Goal: Transaction & Acquisition: Purchase product/service

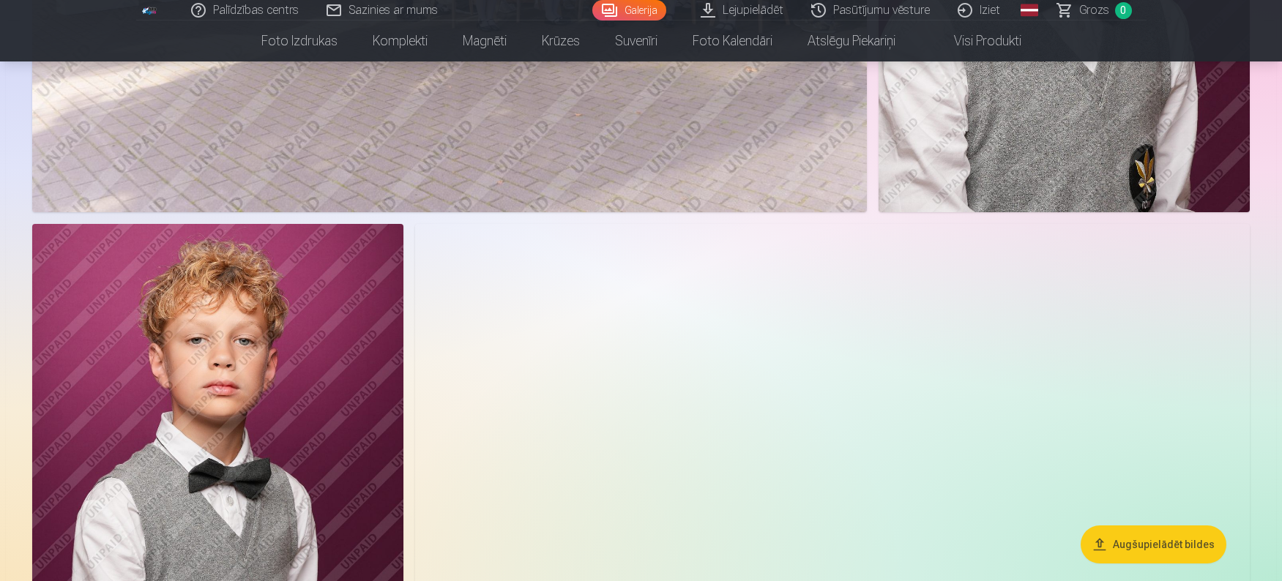
scroll to position [1244, 0]
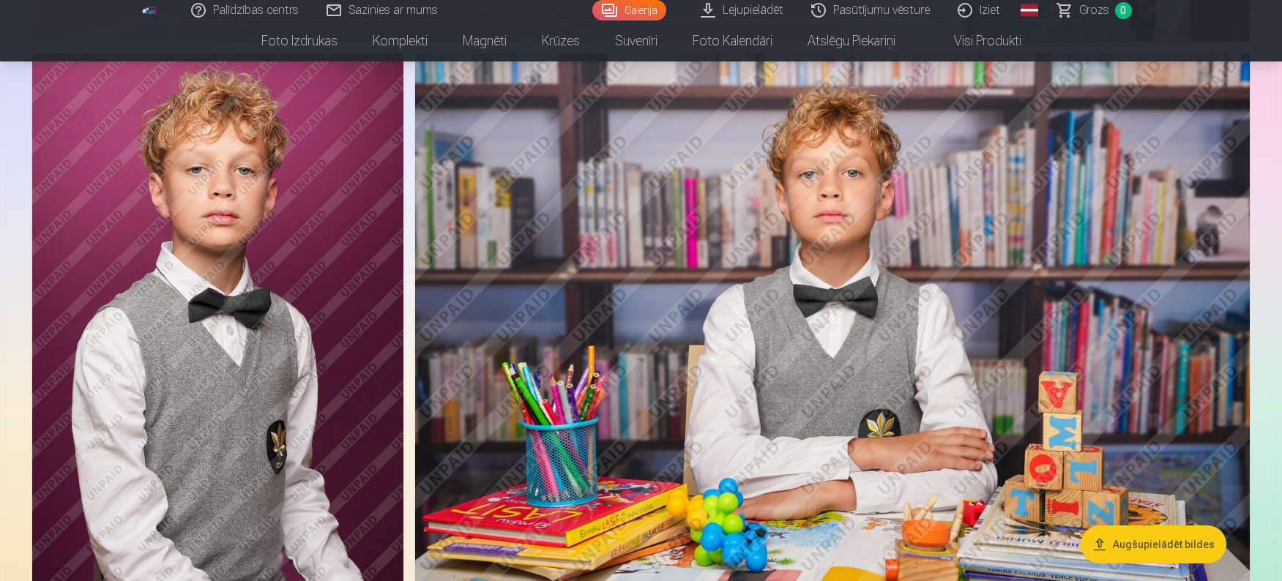
click at [1162, 544] on button "Augšupielādēt bildes" at bounding box center [1153, 545] width 146 height 38
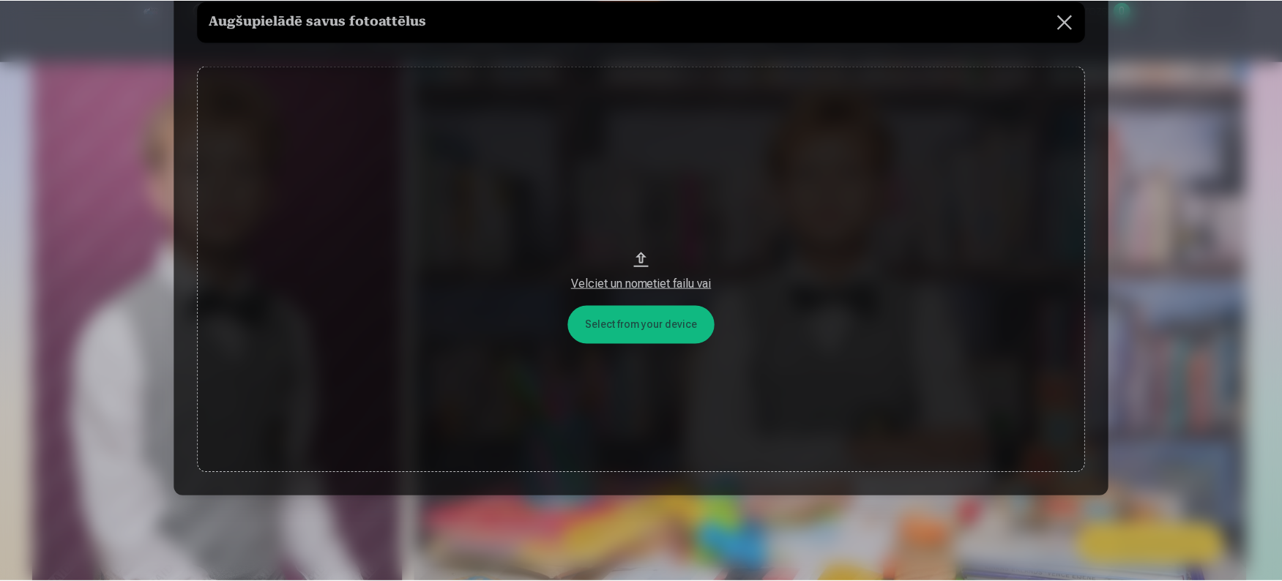
scroll to position [0, 0]
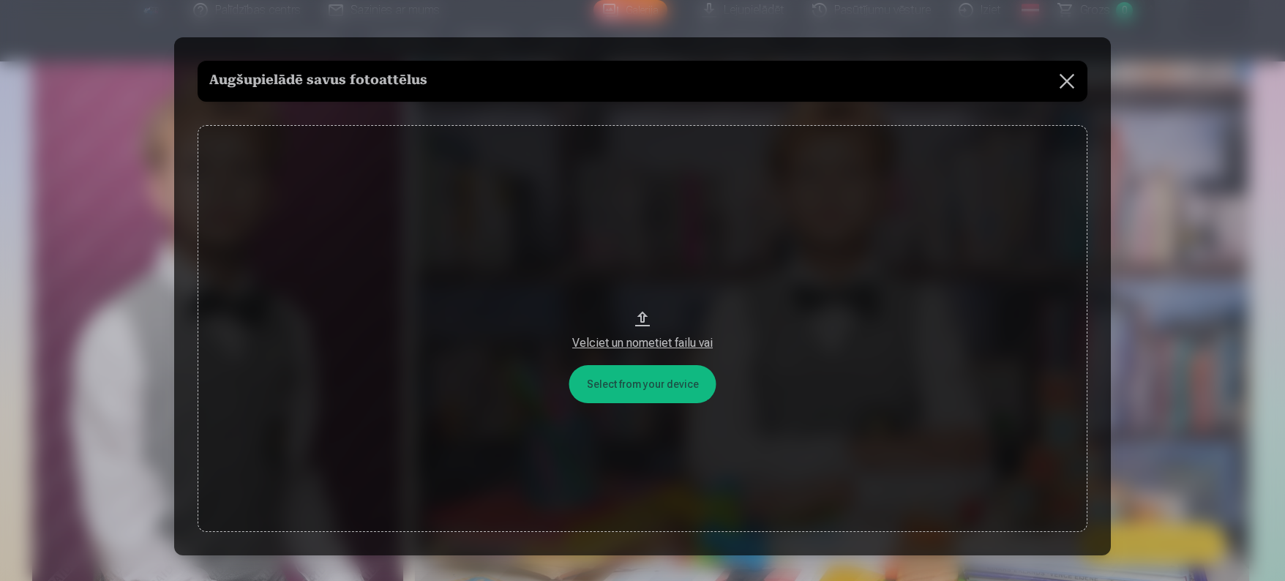
click at [1061, 79] on button at bounding box center [1067, 81] width 41 height 41
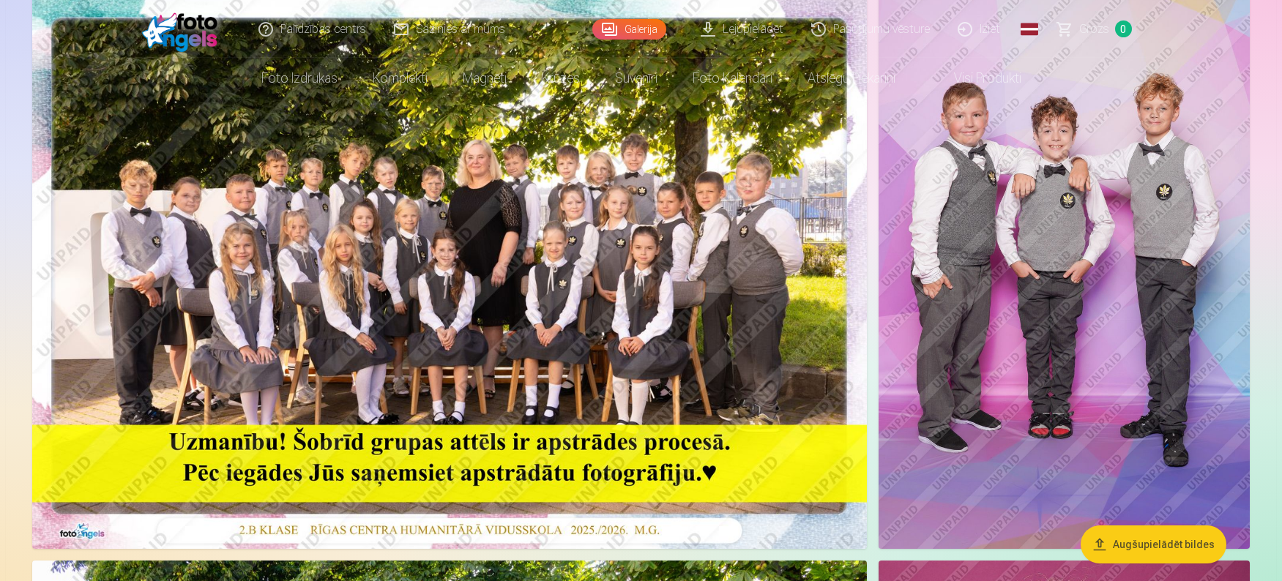
scroll to position [366, 0]
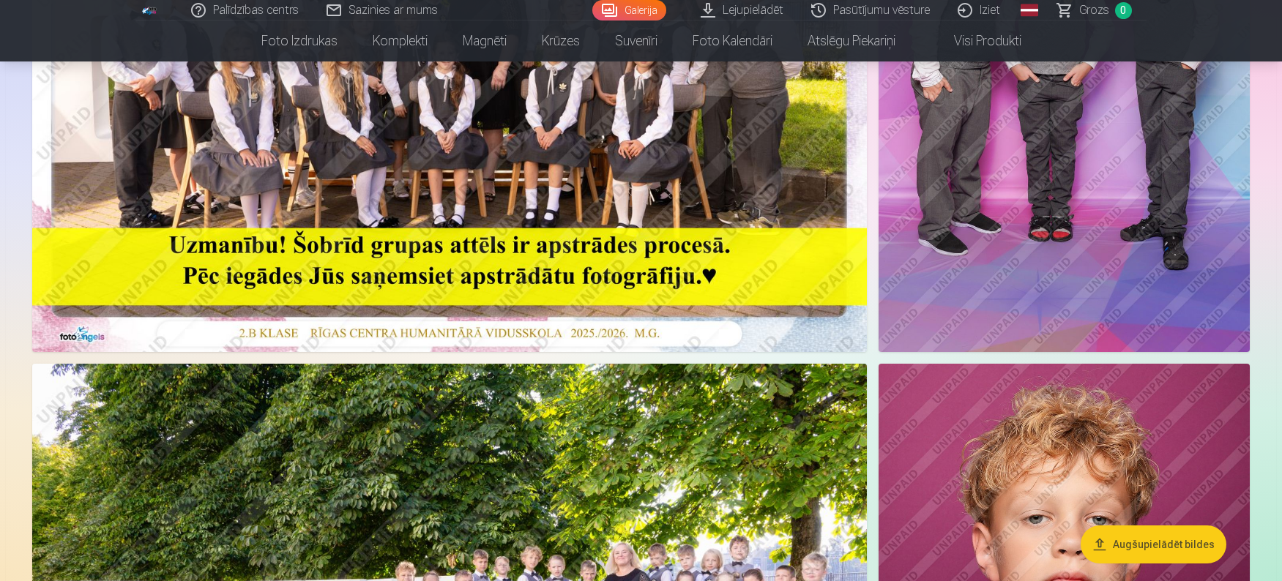
click at [1024, 231] on img at bounding box center [1063, 73] width 371 height 557
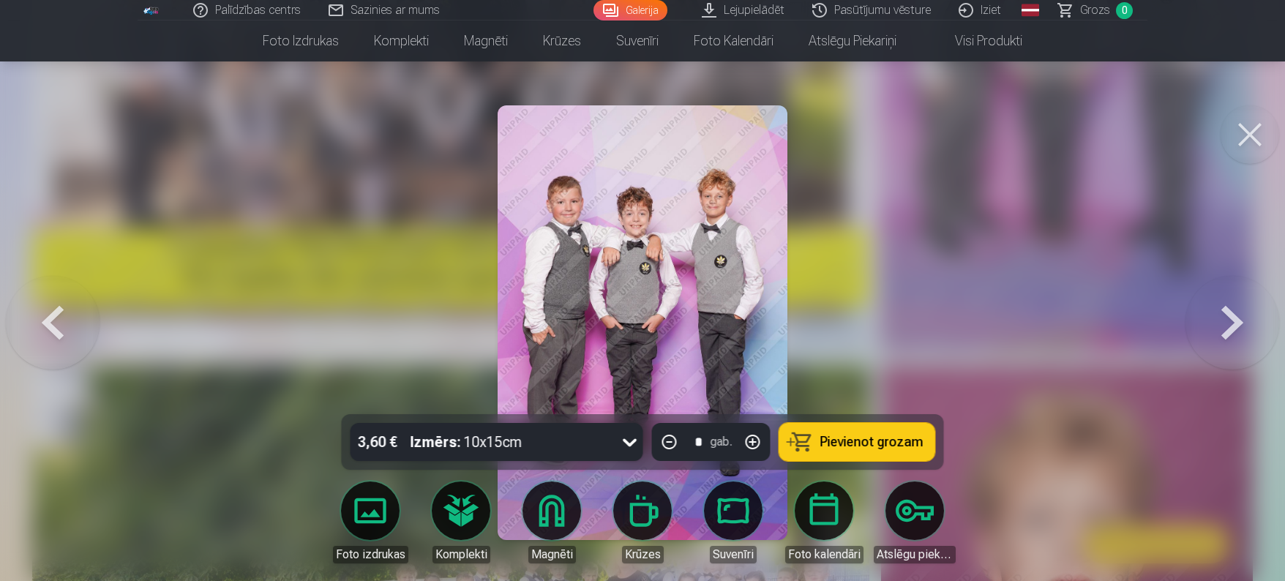
click at [1237, 322] on button at bounding box center [1233, 323] width 94 height 154
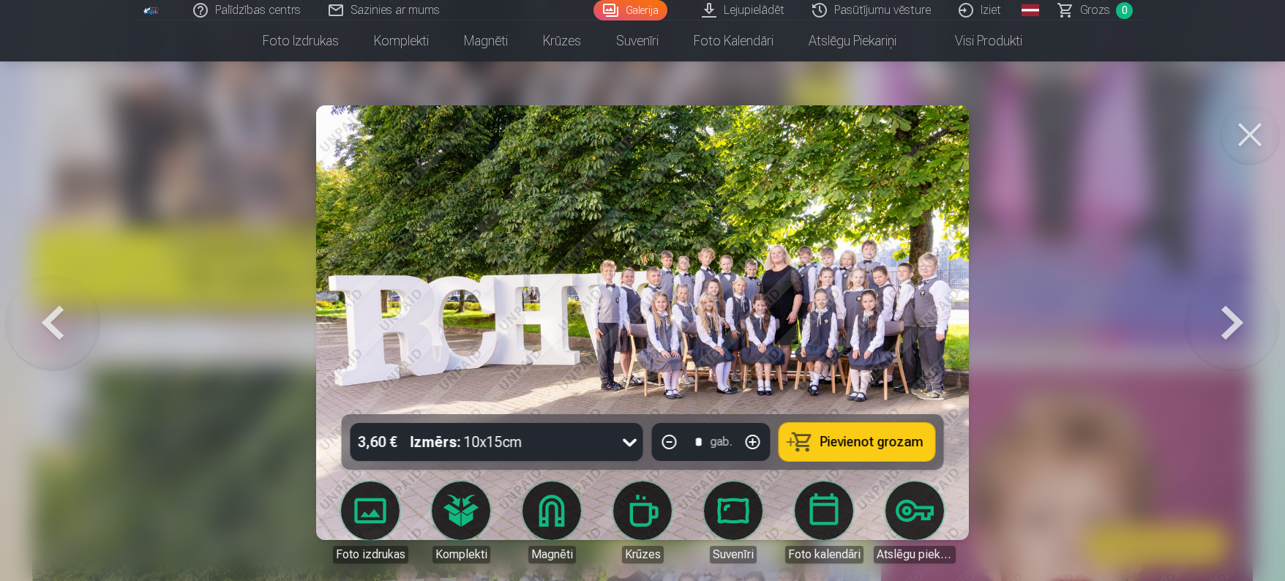
click at [1237, 322] on button at bounding box center [1233, 323] width 94 height 154
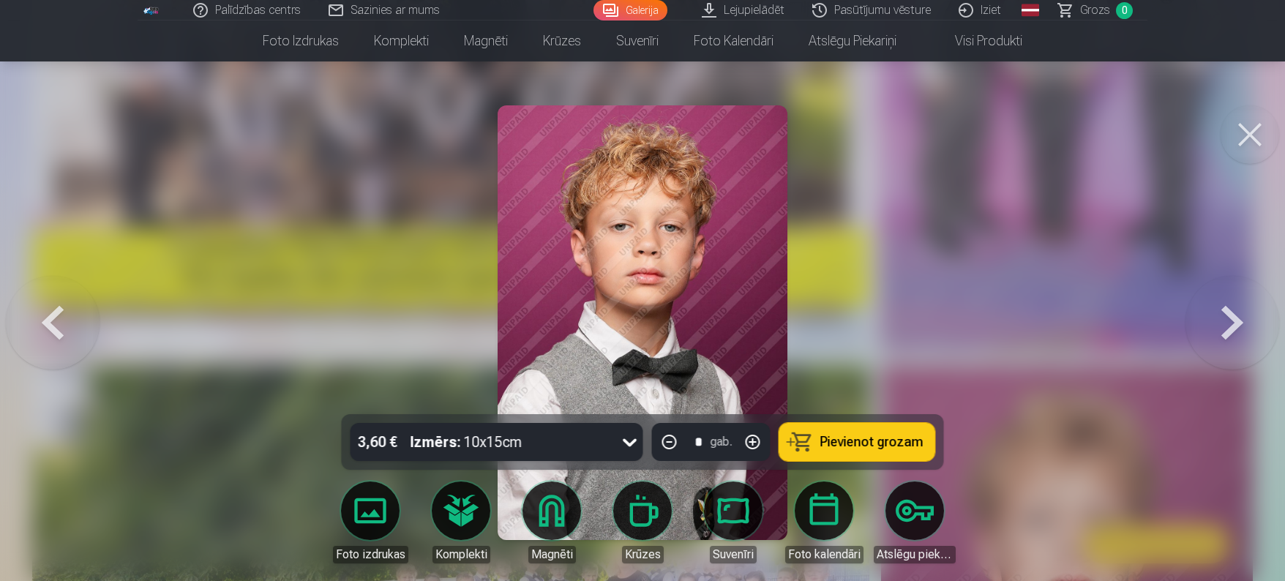
click at [1237, 322] on button at bounding box center [1233, 323] width 94 height 154
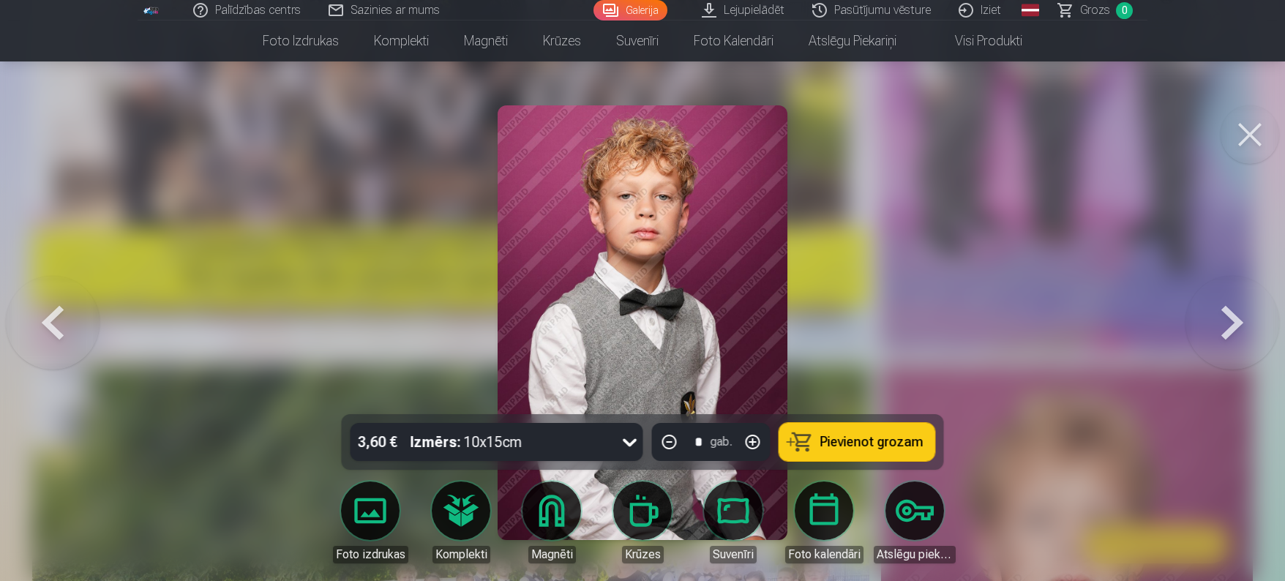
click at [1237, 322] on button at bounding box center [1233, 323] width 94 height 154
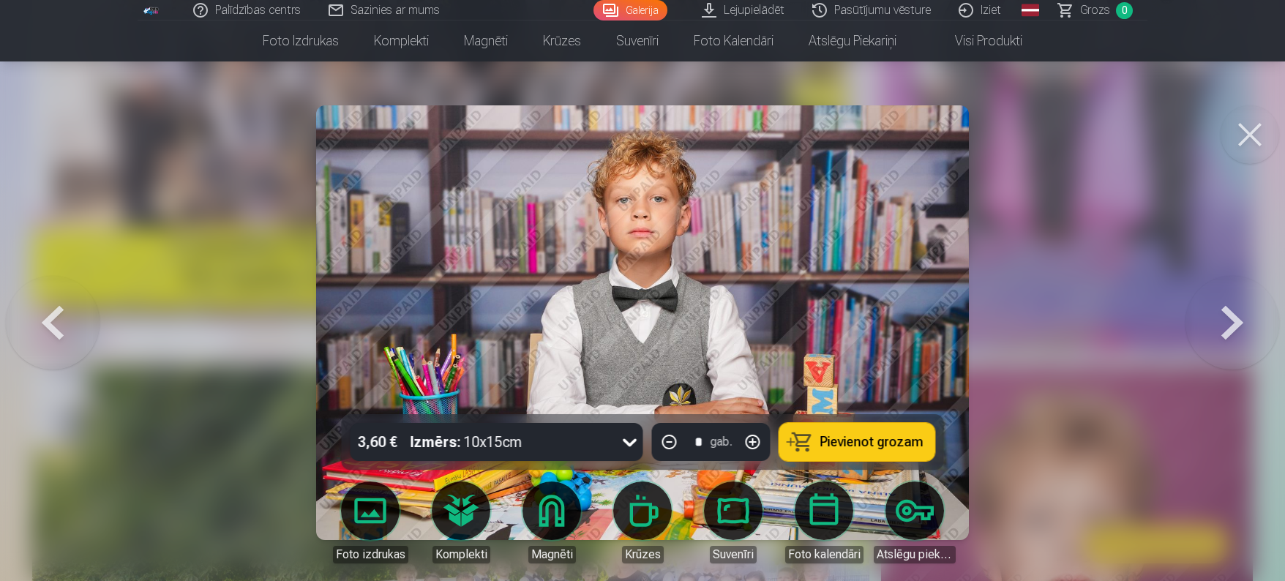
click at [1237, 322] on button at bounding box center [1233, 323] width 94 height 154
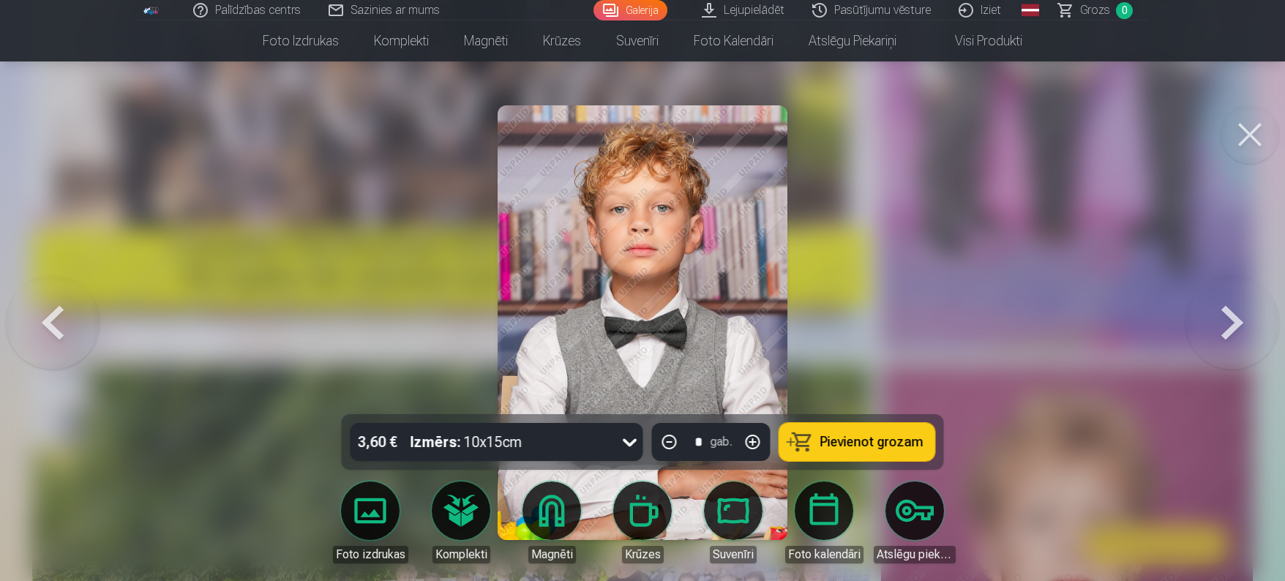
click at [1237, 322] on button at bounding box center [1233, 323] width 94 height 154
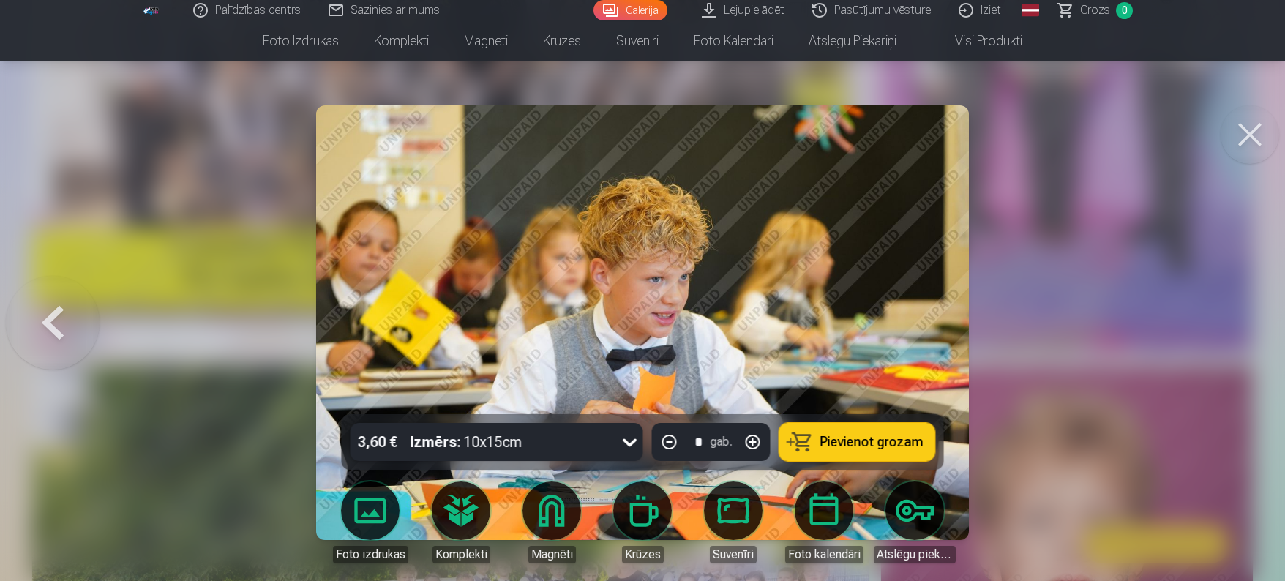
click at [1237, 322] on div at bounding box center [642, 290] width 1285 height 581
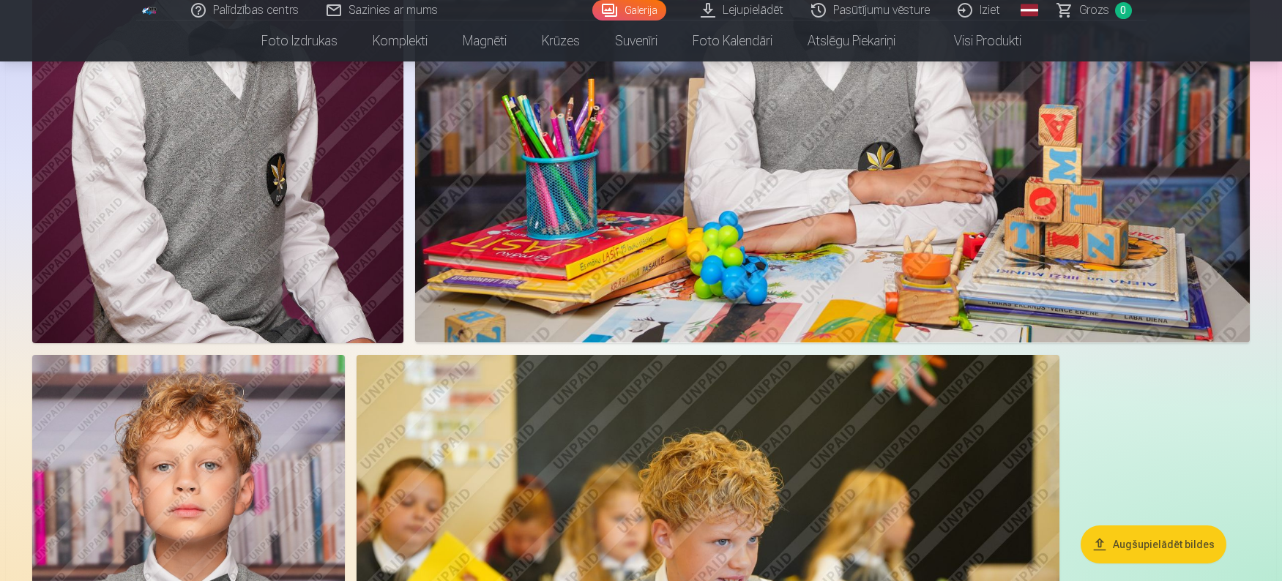
scroll to position [1683, 0]
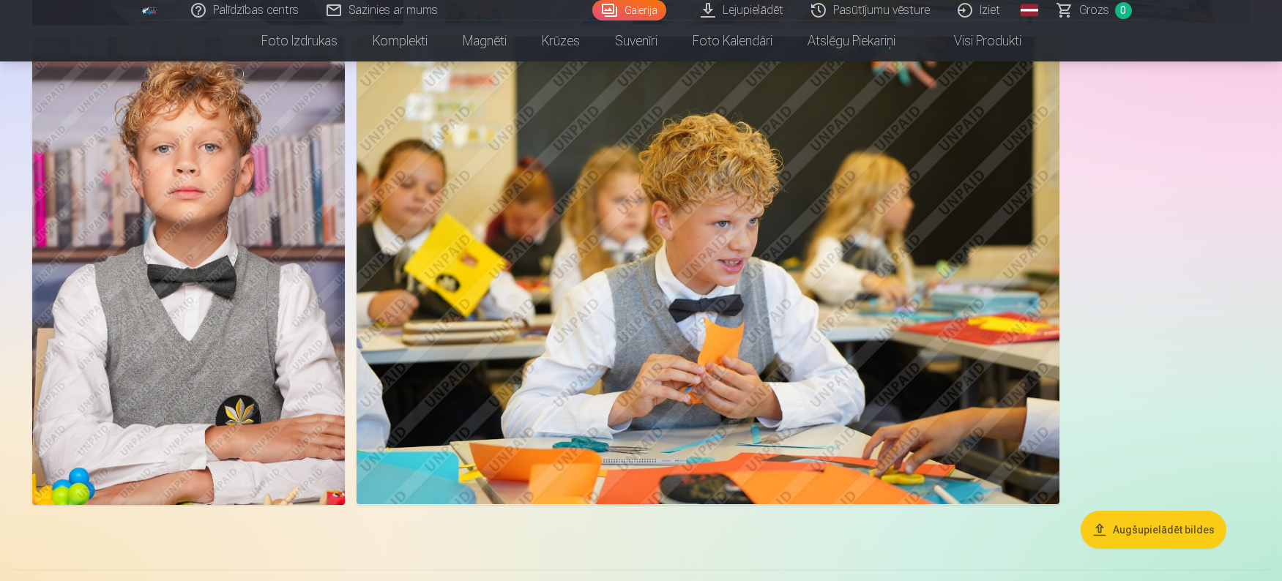
click at [201, 337] on img at bounding box center [188, 271] width 313 height 468
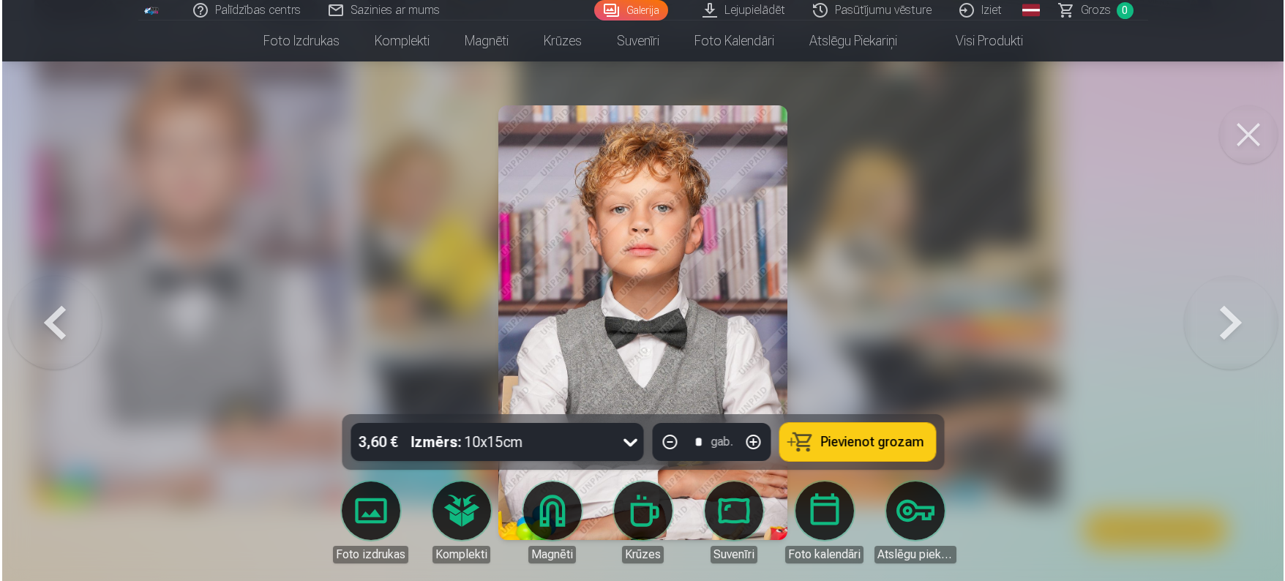
scroll to position [1833, 0]
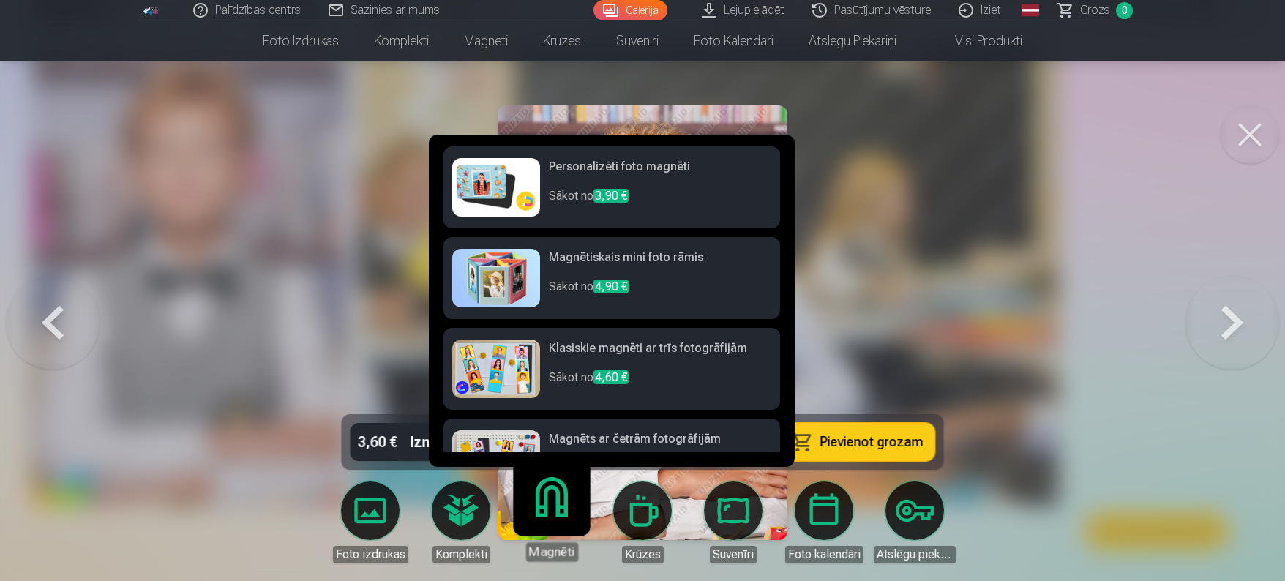
click at [607, 201] on span "3,90 €" at bounding box center [611, 196] width 35 height 14
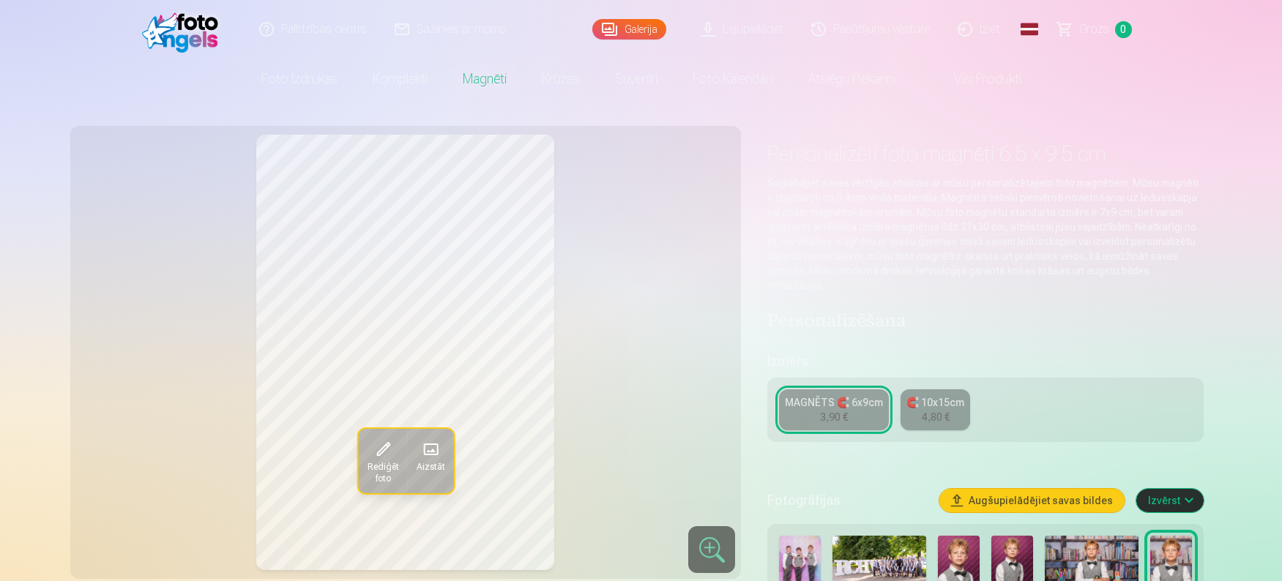
click at [957, 397] on link "🧲 10x15cm 4,80 €" at bounding box center [935, 409] width 70 height 41
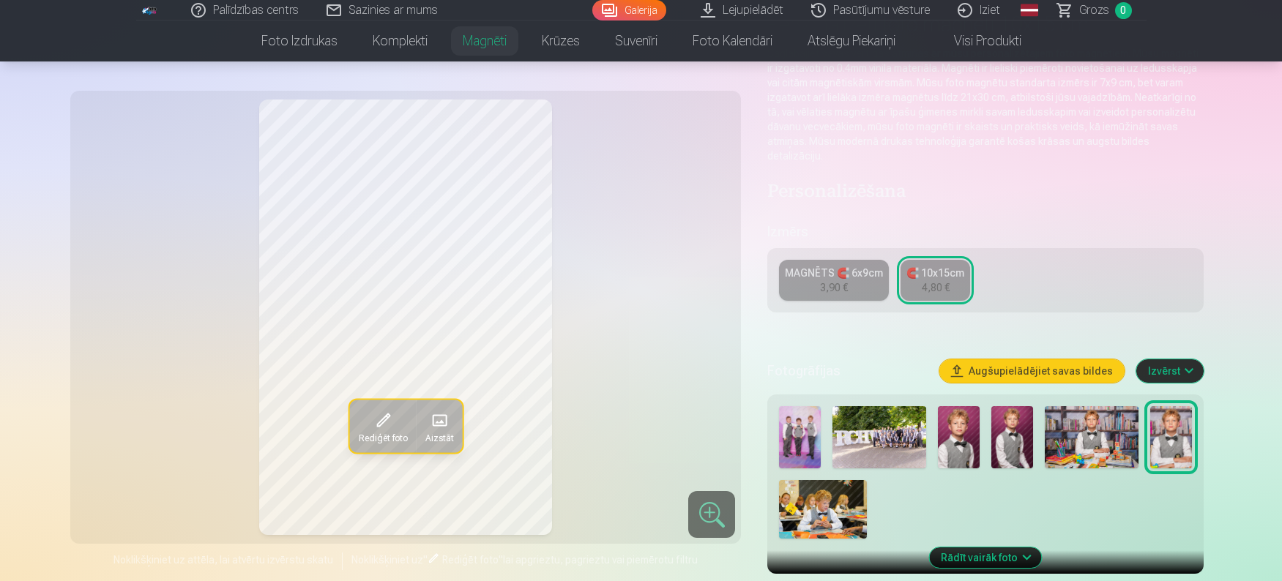
scroll to position [220, 0]
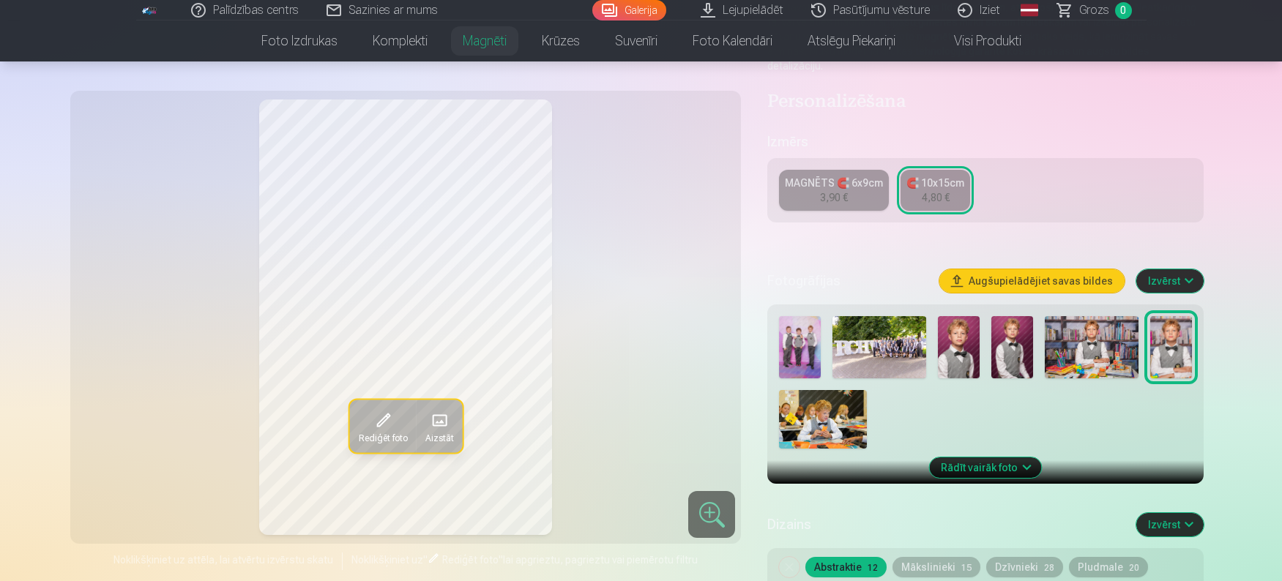
click at [1153, 347] on img at bounding box center [1171, 347] width 42 height 62
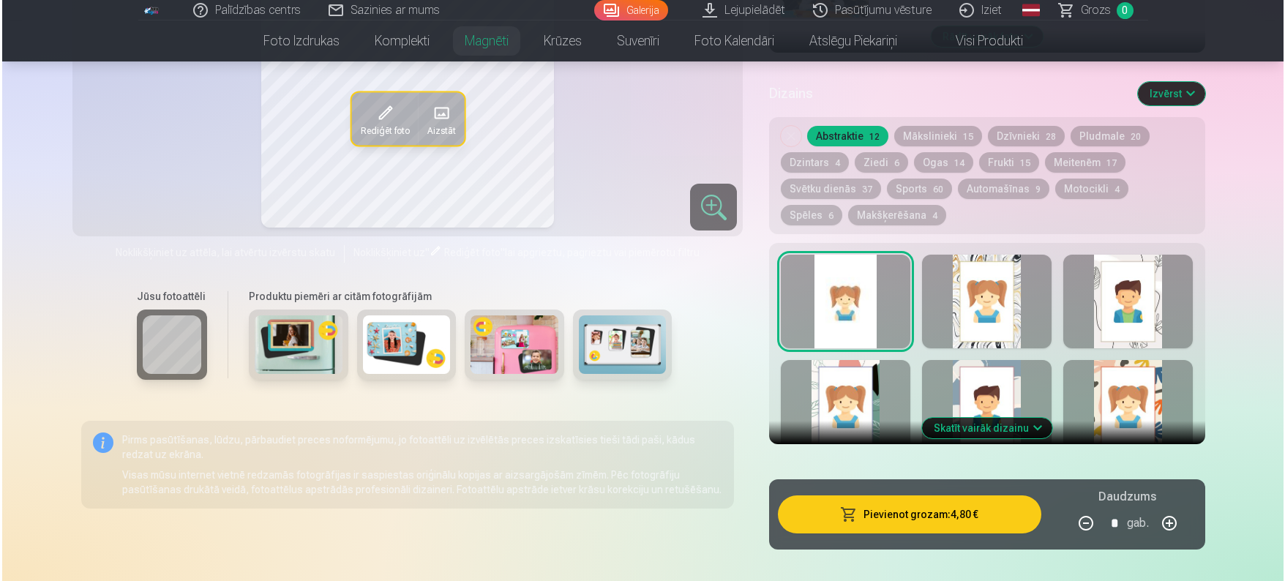
scroll to position [659, 0]
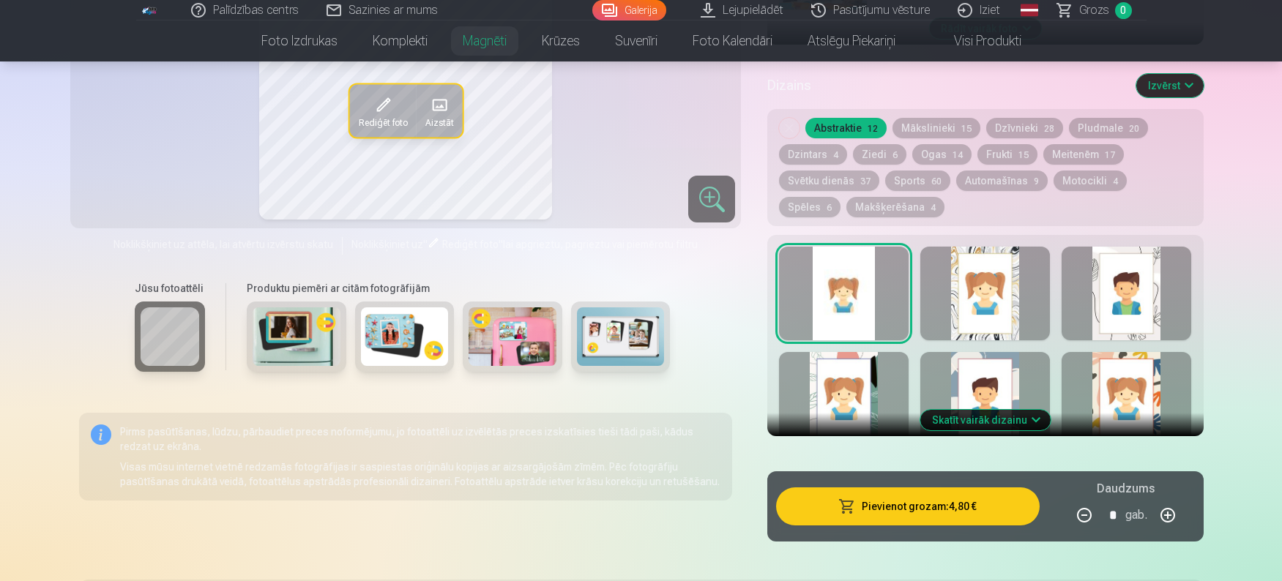
click at [887, 493] on button "Pievienot grozam : 4,80 €" at bounding box center [907, 506] width 263 height 38
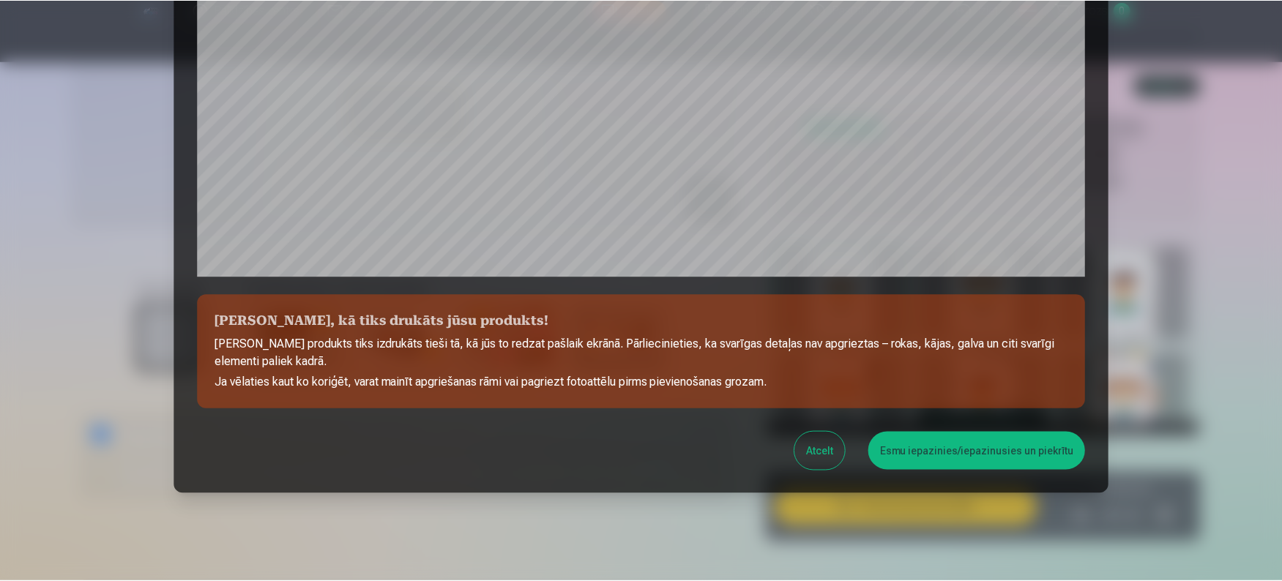
scroll to position [473, 0]
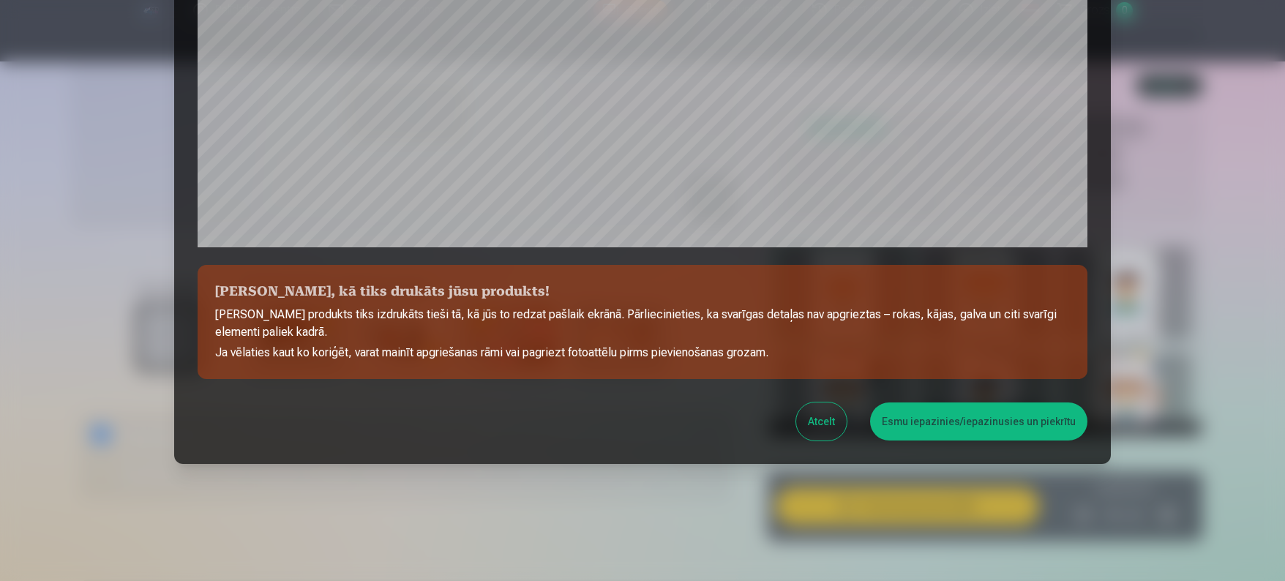
click at [891, 429] on button "Esmu iepazinies/iepazinusies un piekrītu" at bounding box center [978, 422] width 217 height 38
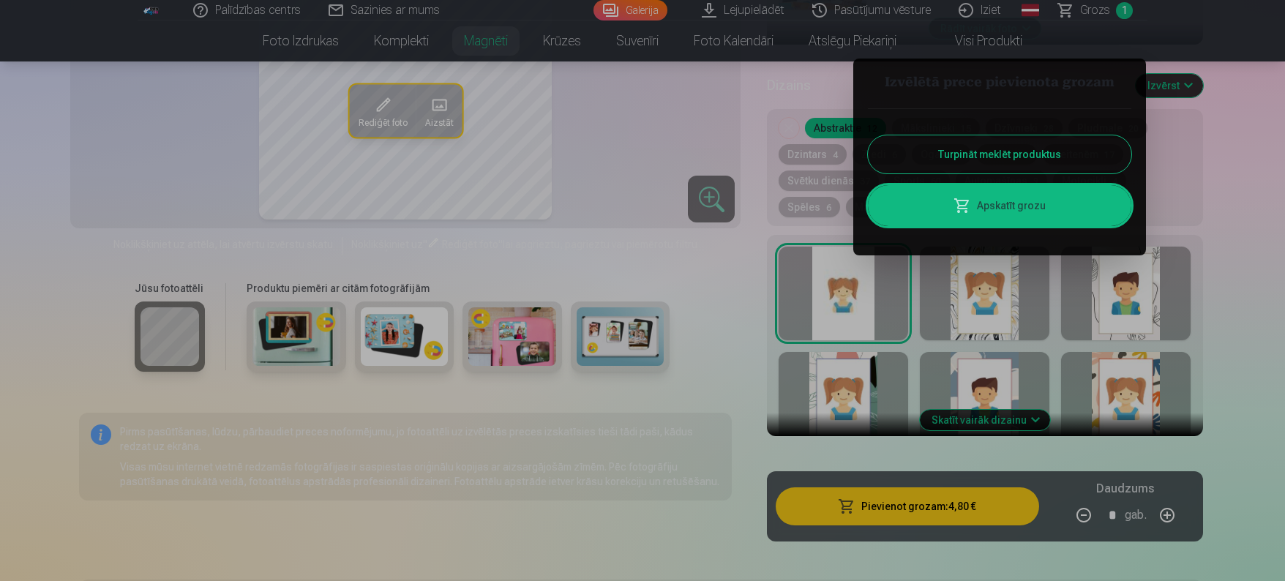
click at [990, 154] on button "Turpināt meklēt produktus" at bounding box center [999, 154] width 263 height 38
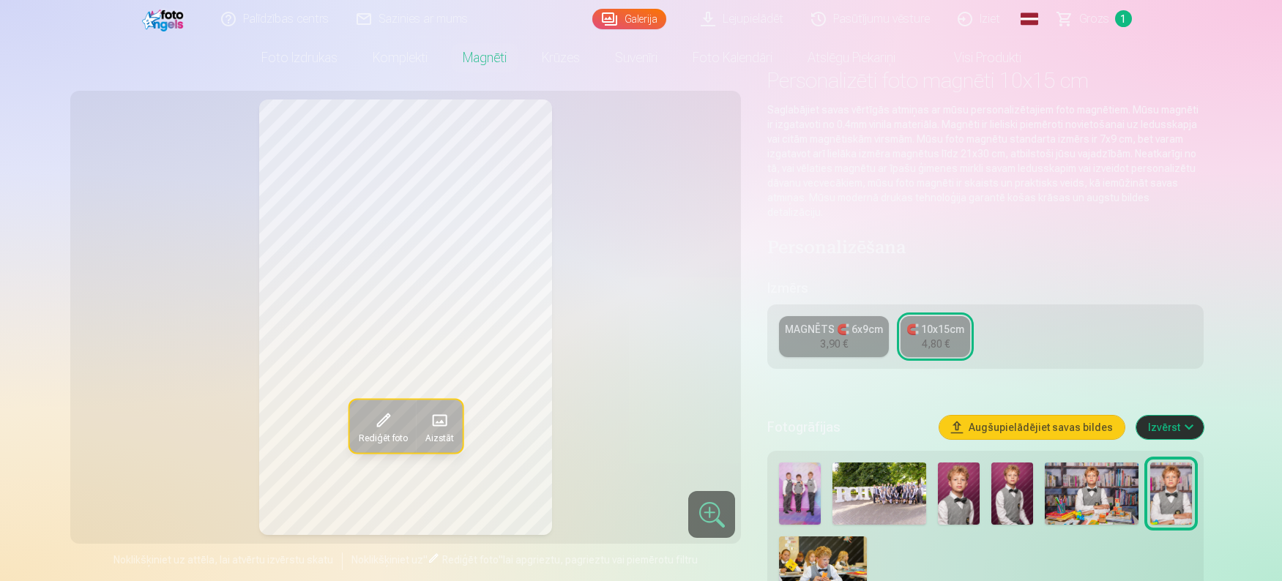
scroll to position [0, 0]
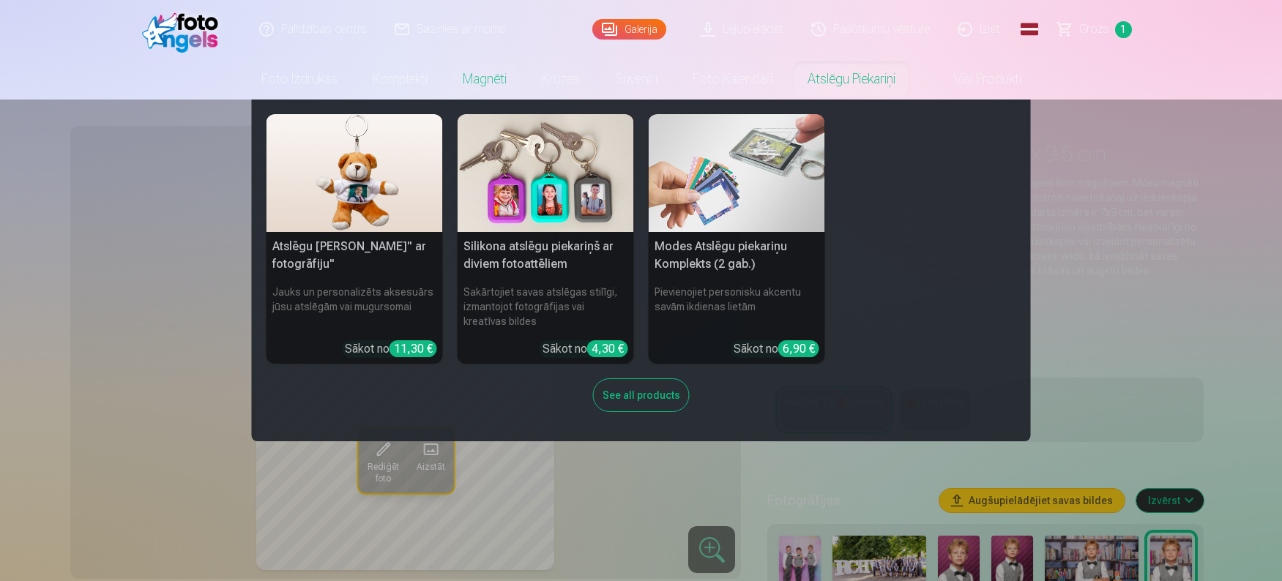
click at [879, 180] on div "Atslēgu piekariņš Lācītis" ar fotogrāfiju" Jauks un personalizēts aksesuārs jūs…" at bounding box center [640, 270] width 749 height 313
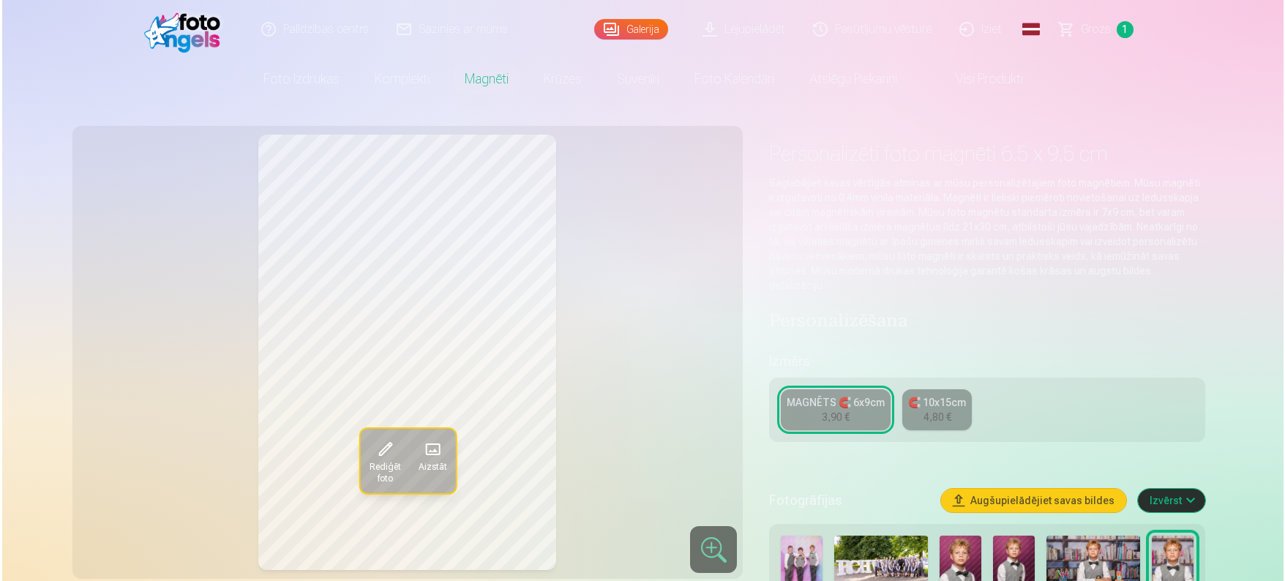
scroll to position [1833, 0]
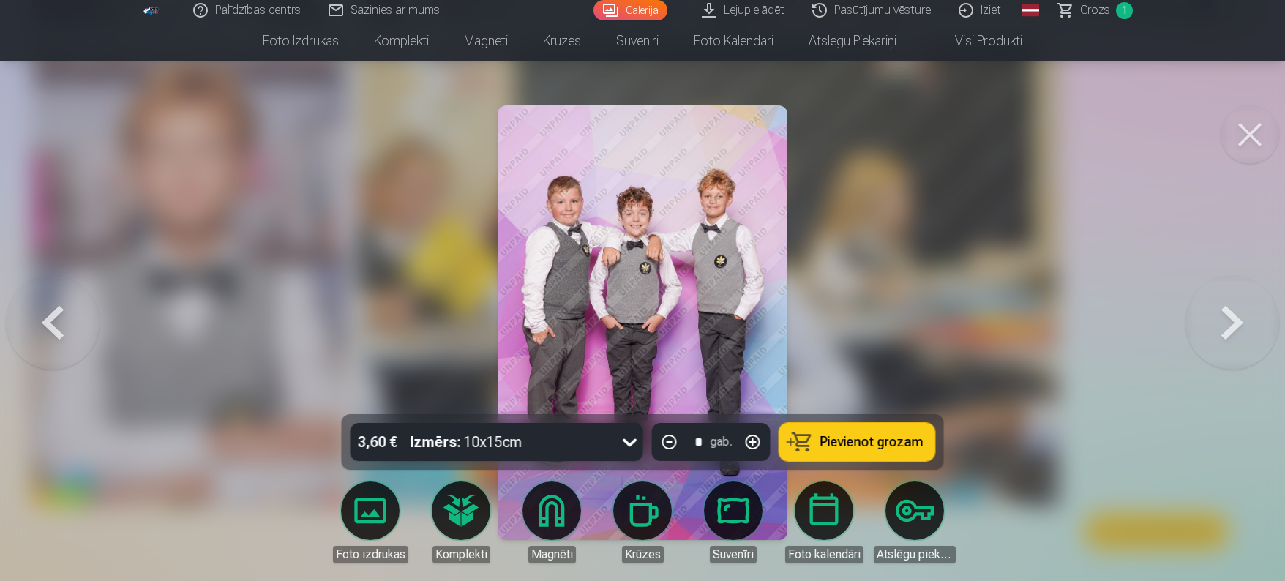
scroll to position [366, 0]
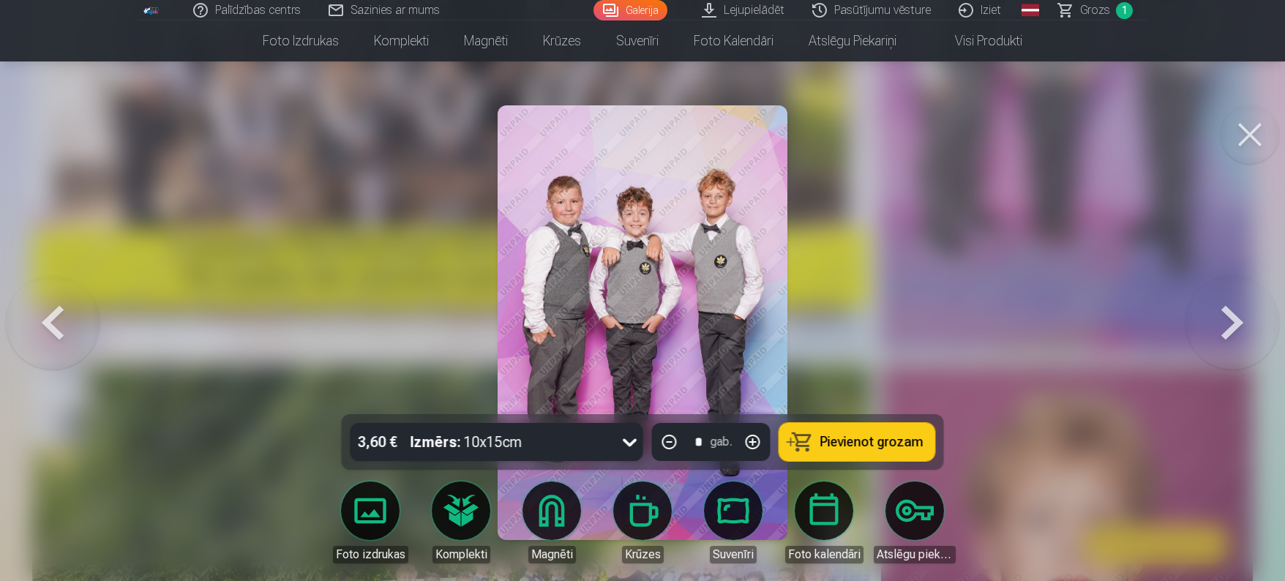
click at [60, 318] on button at bounding box center [53, 323] width 94 height 154
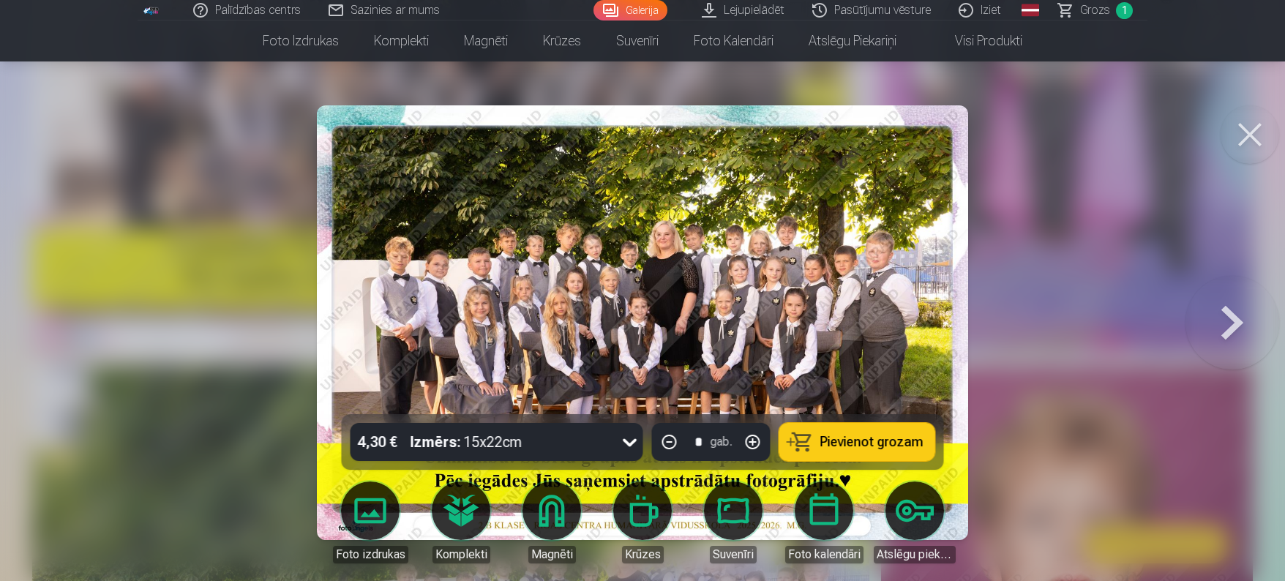
click at [1236, 313] on button at bounding box center [1233, 323] width 94 height 154
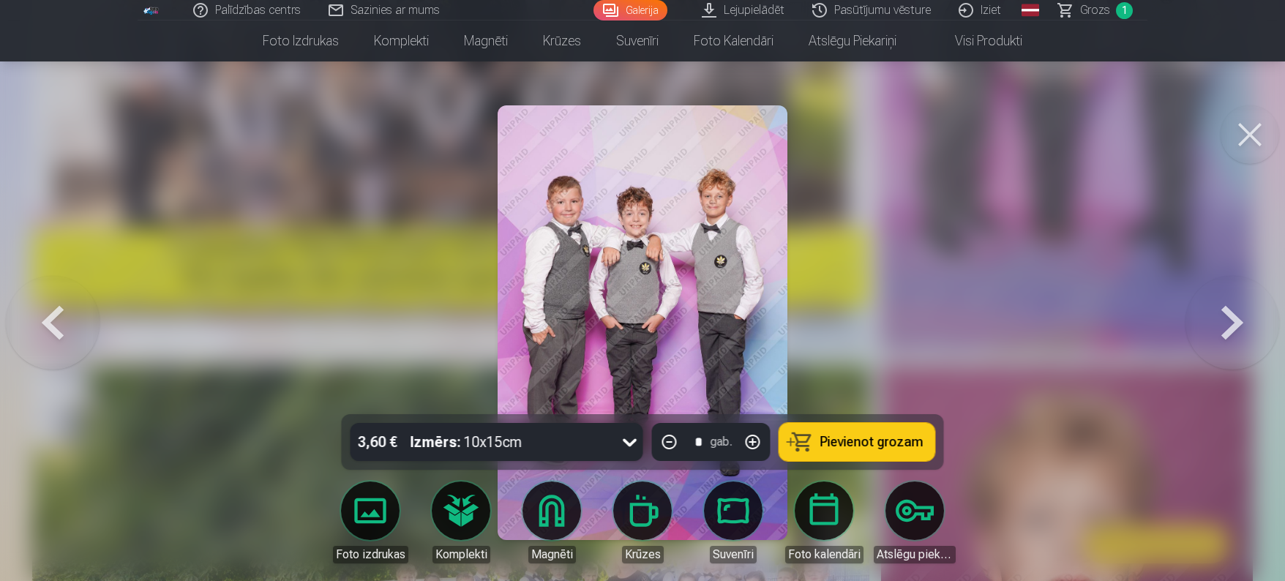
click at [1236, 313] on button at bounding box center [1233, 323] width 94 height 154
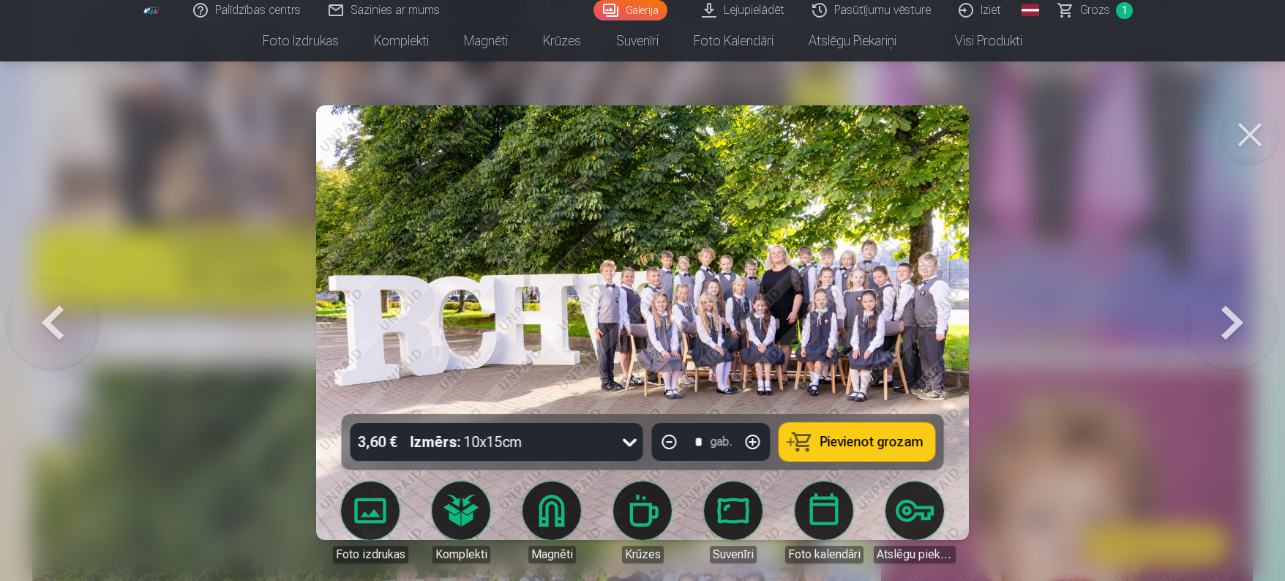
click at [1236, 313] on button at bounding box center [1233, 323] width 94 height 154
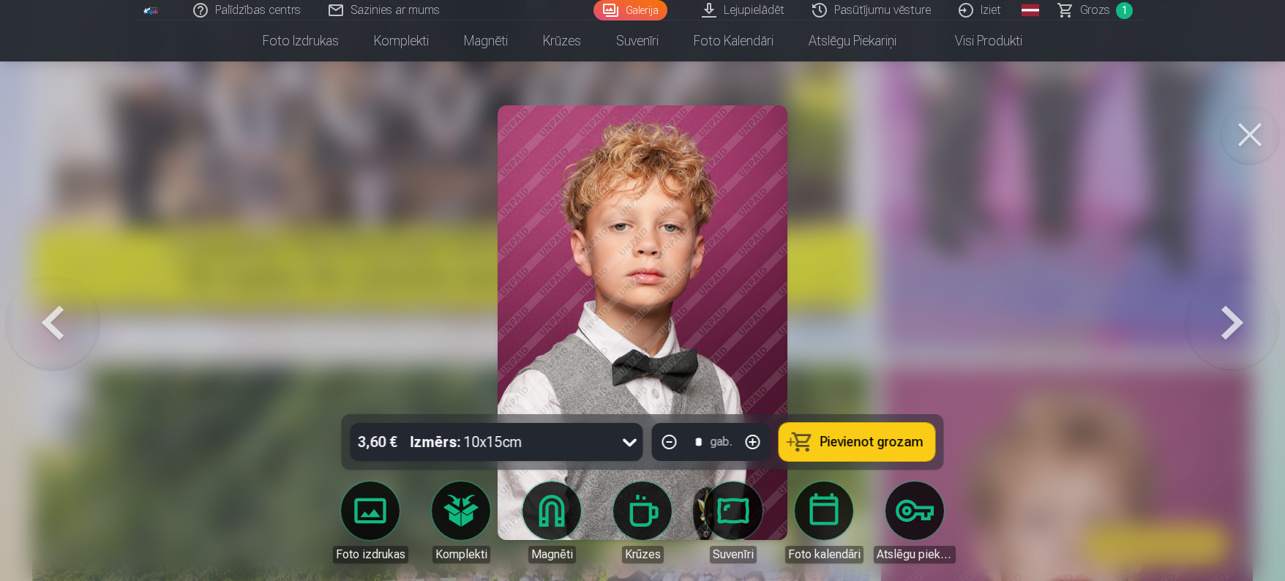
click at [1236, 313] on button at bounding box center [1233, 323] width 94 height 154
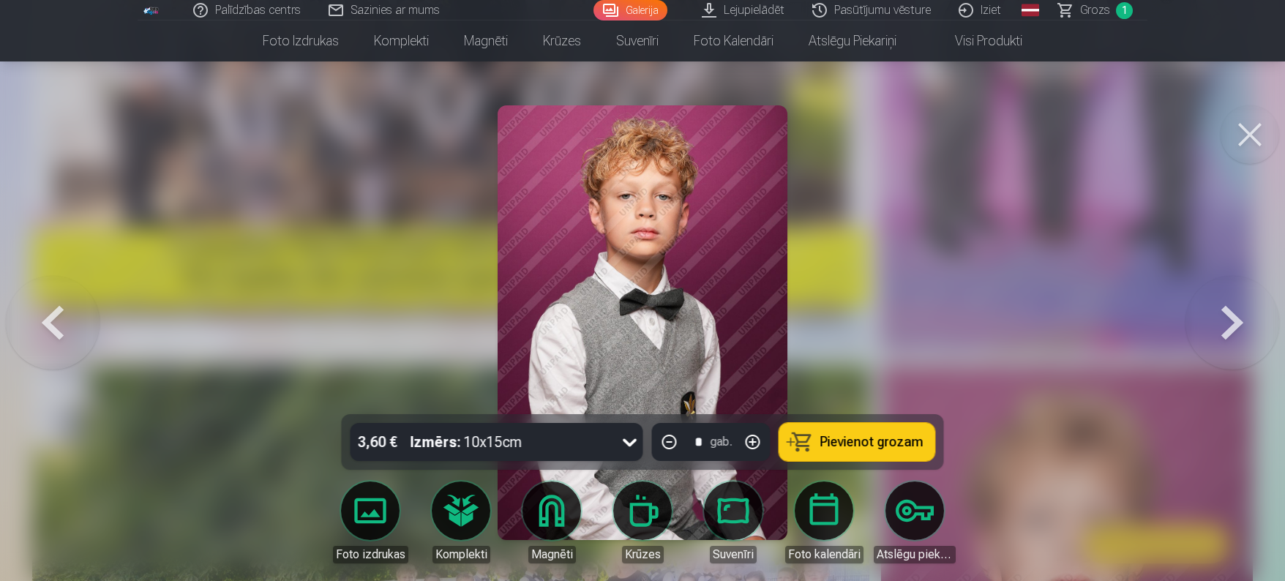
click at [1236, 313] on button at bounding box center [1233, 323] width 94 height 154
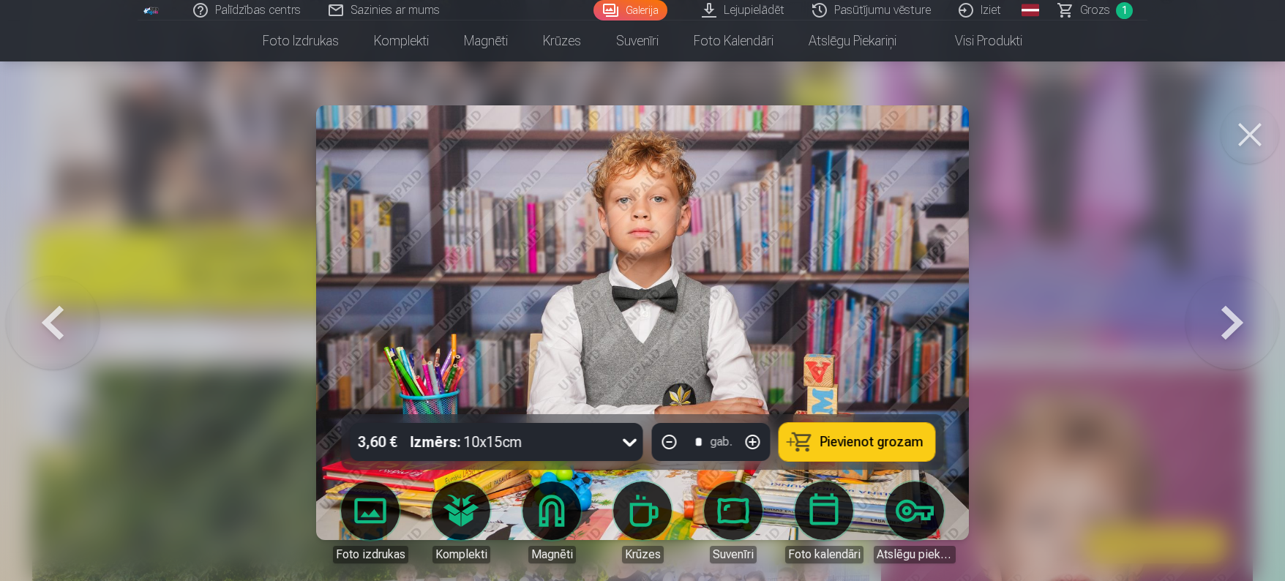
click at [1236, 313] on button at bounding box center [1233, 323] width 94 height 154
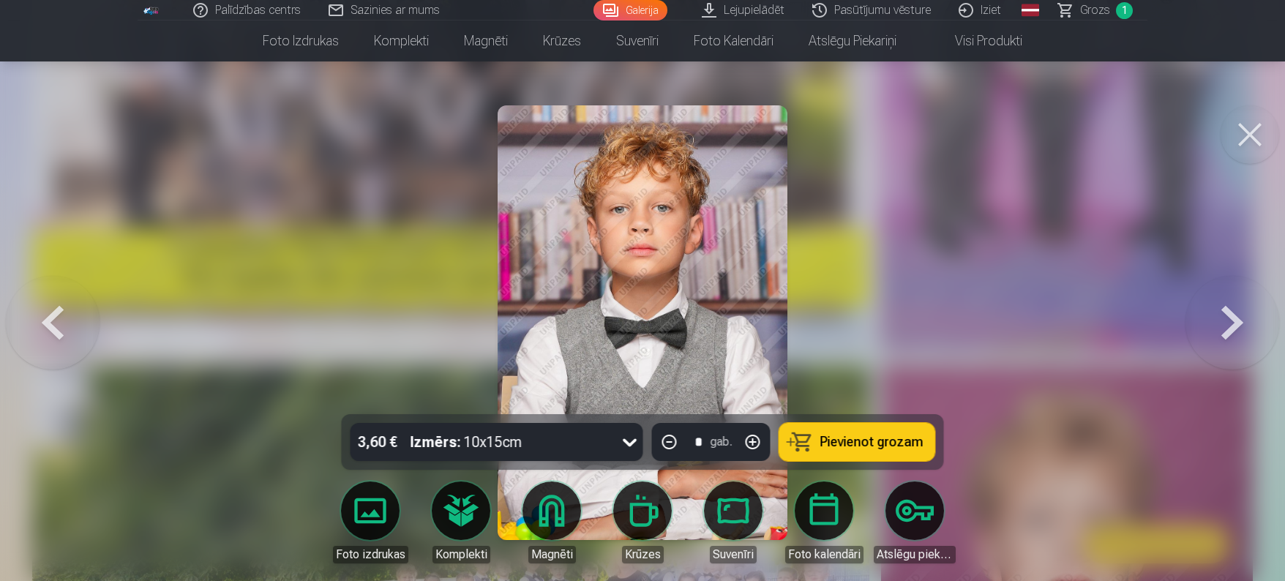
click at [384, 521] on link "Foto izdrukas" at bounding box center [370, 523] width 82 height 82
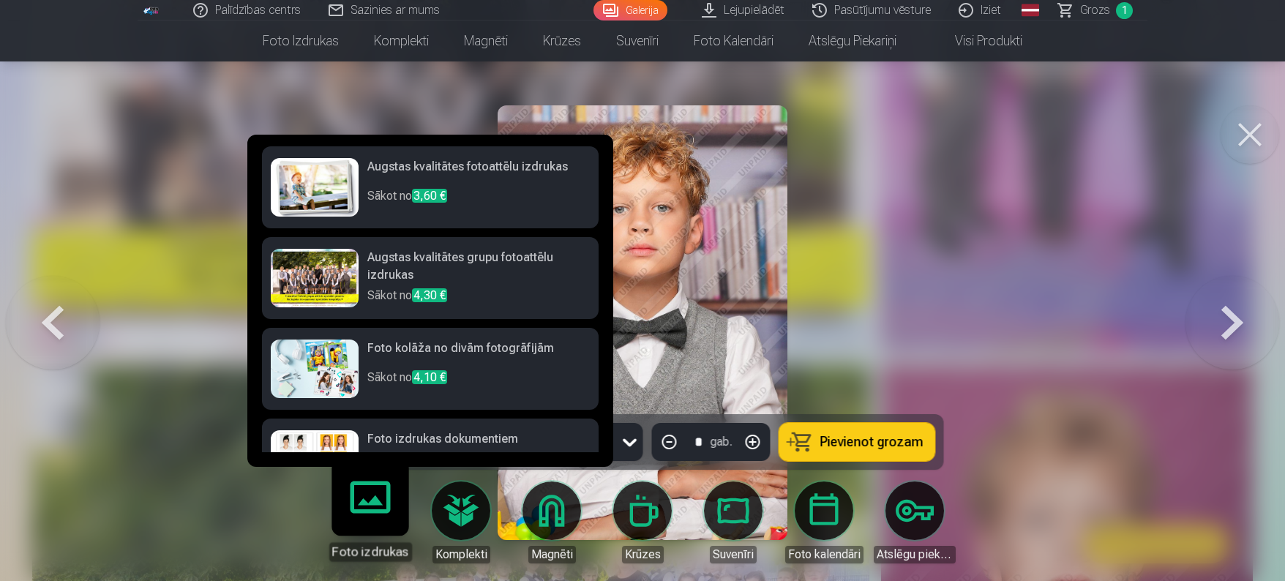
click at [522, 192] on p "Sākot no 3,60 €" at bounding box center [478, 201] width 223 height 29
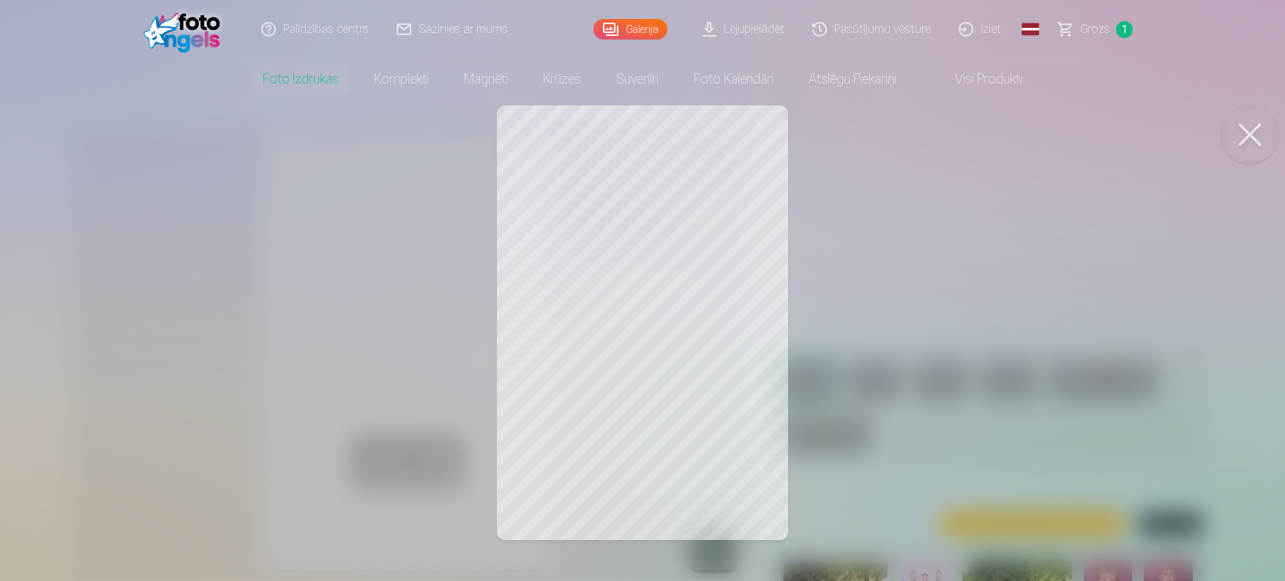
click at [1252, 132] on button at bounding box center [1250, 134] width 59 height 59
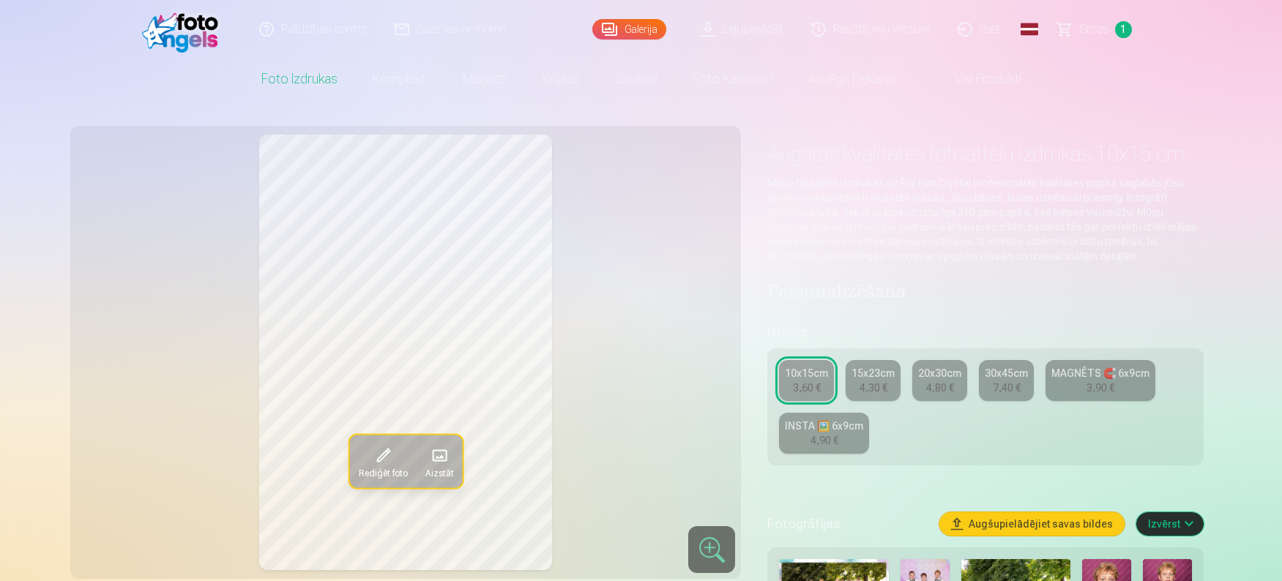
click at [870, 392] on div "4,30 €" at bounding box center [873, 388] width 28 height 15
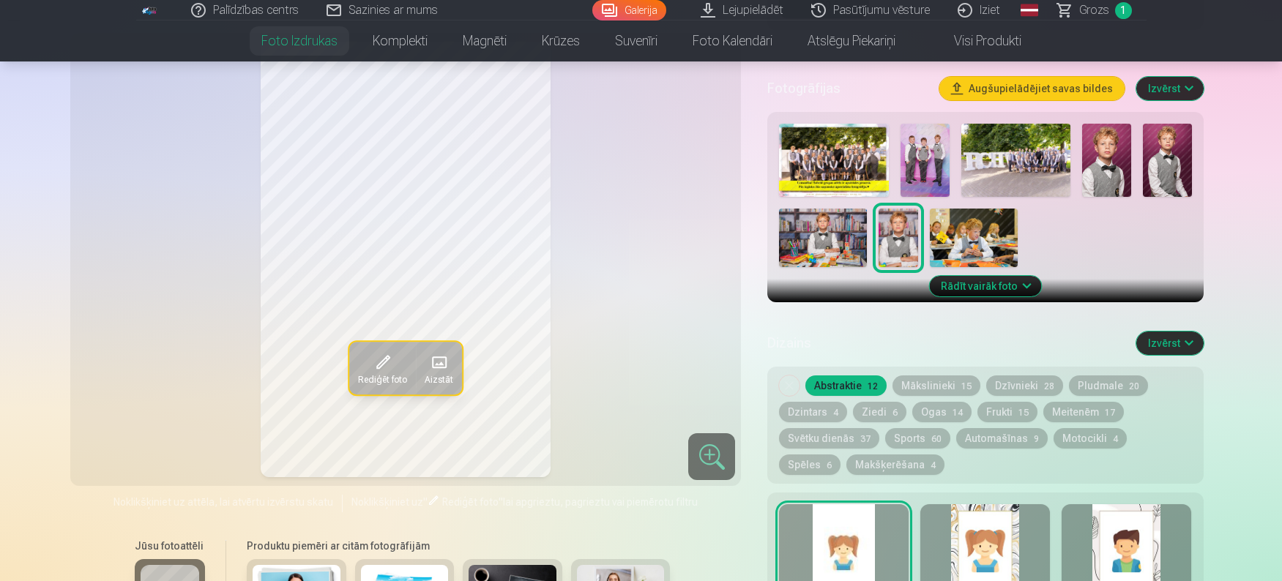
scroll to position [512, 0]
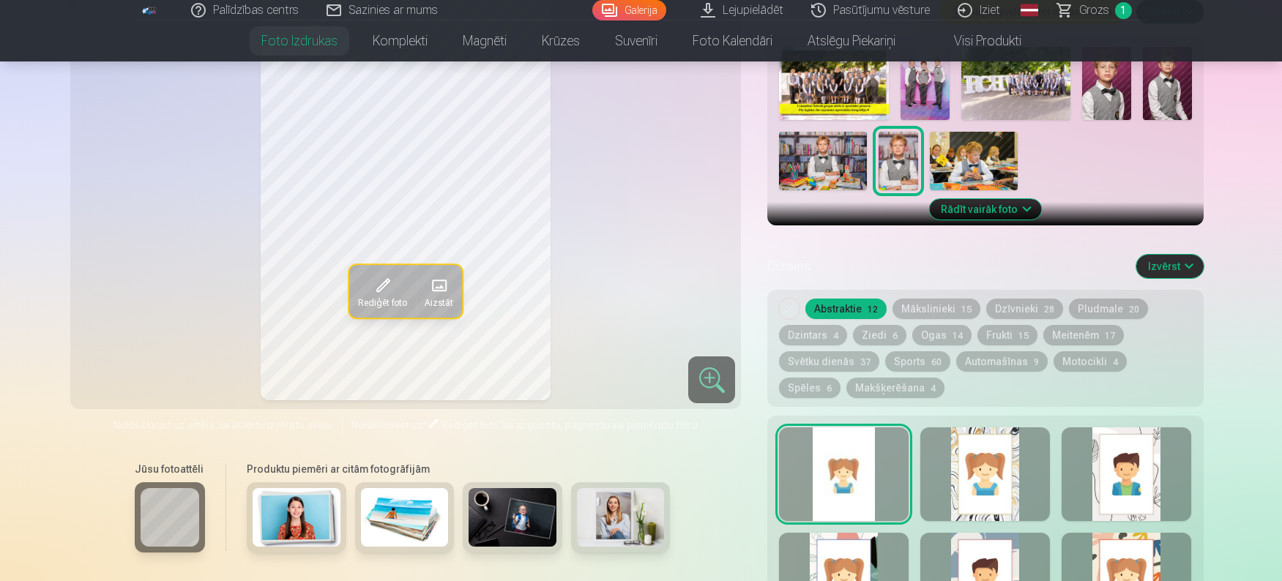
click at [853, 459] on div at bounding box center [844, 474] width 130 height 94
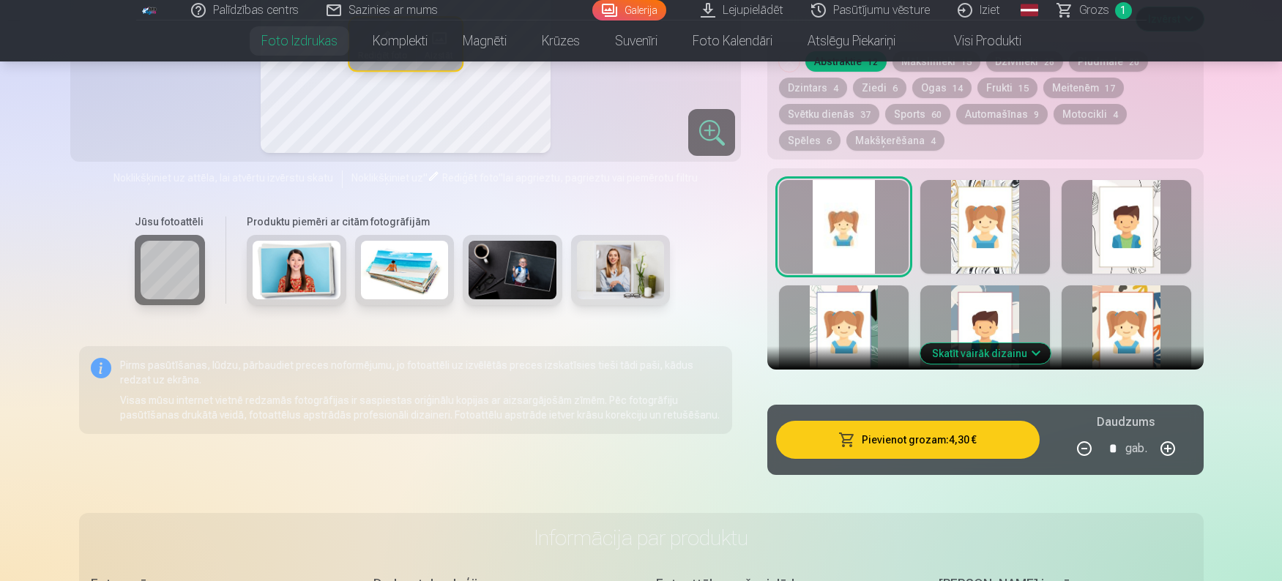
scroll to position [805, 0]
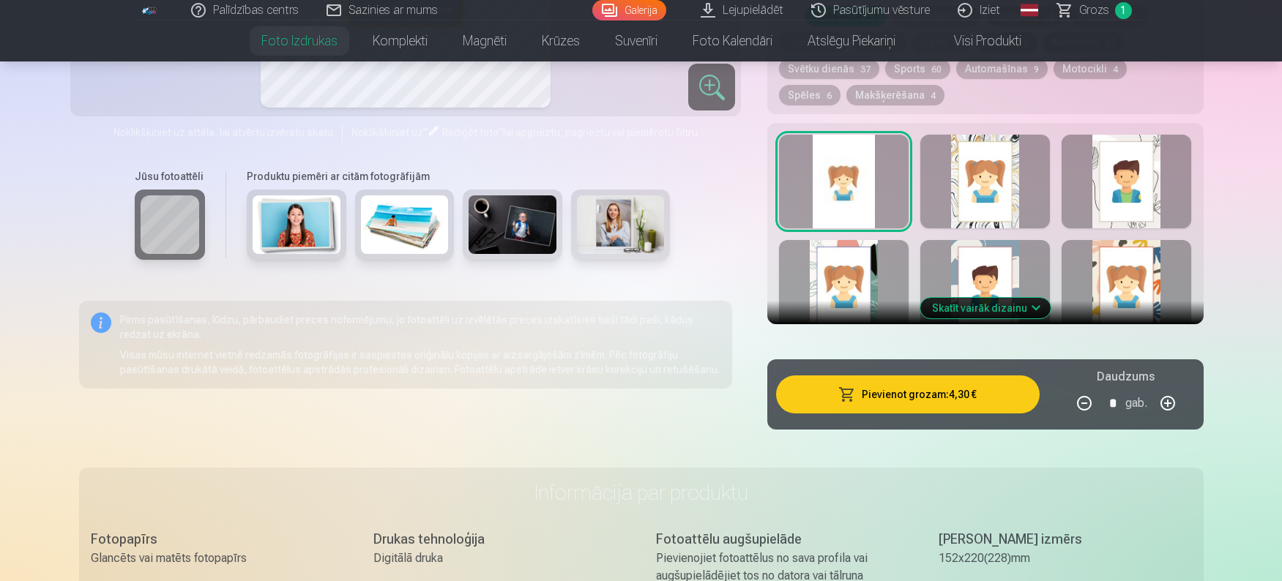
click at [1163, 402] on button "button" at bounding box center [1167, 403] width 35 height 35
type input "*"
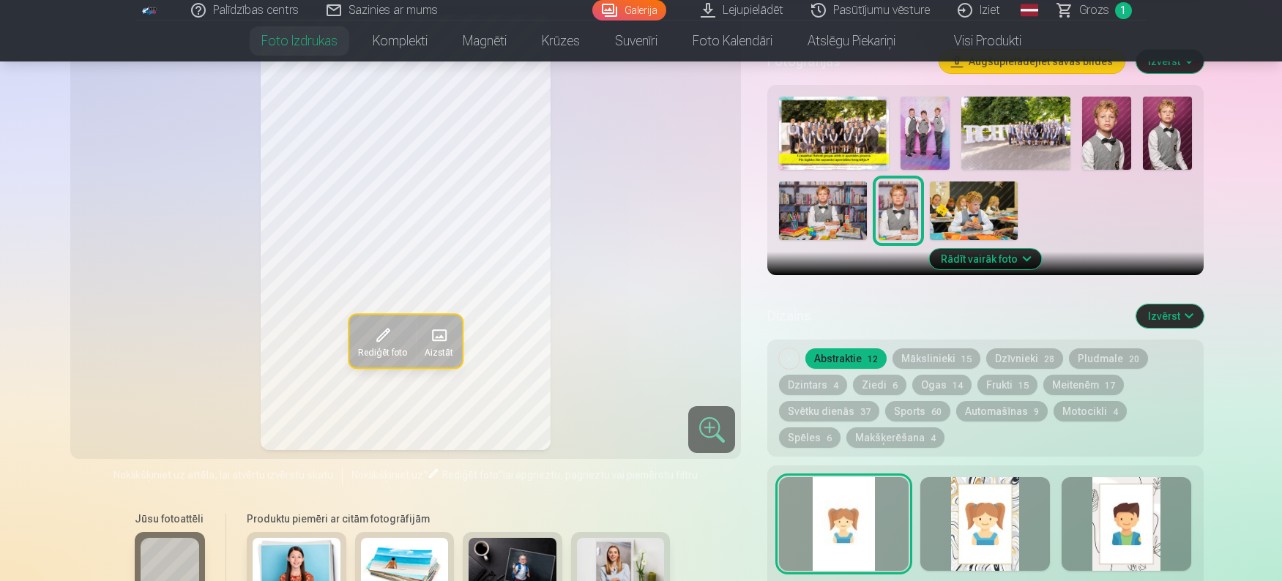
scroll to position [439, 0]
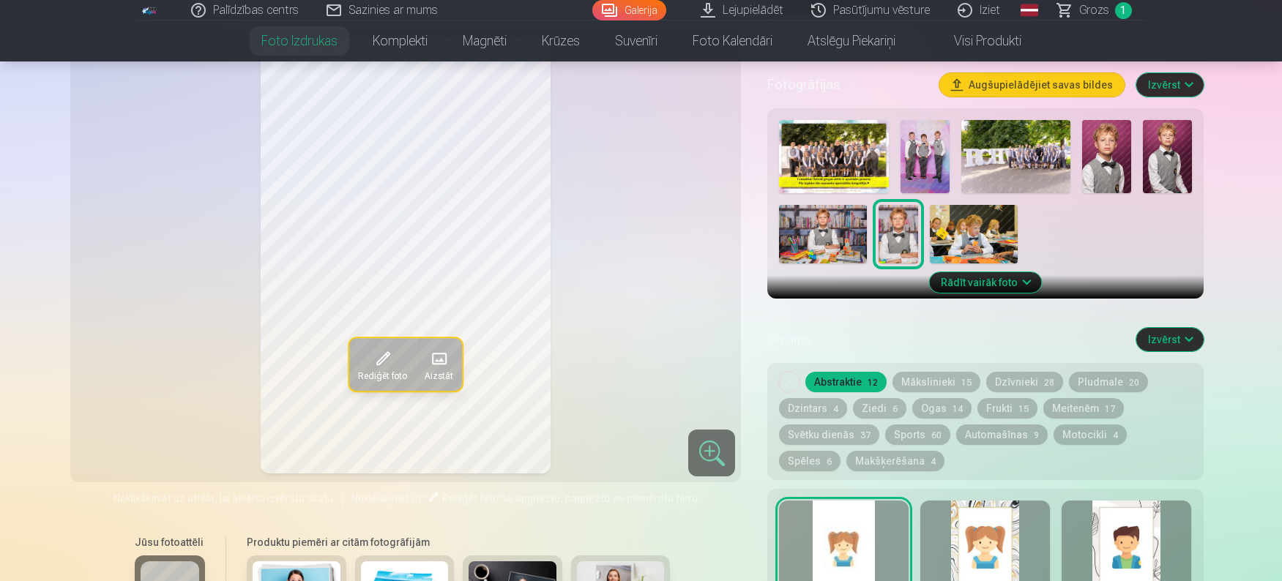
type input "*"
